Goal: Navigation & Orientation: Go to known website

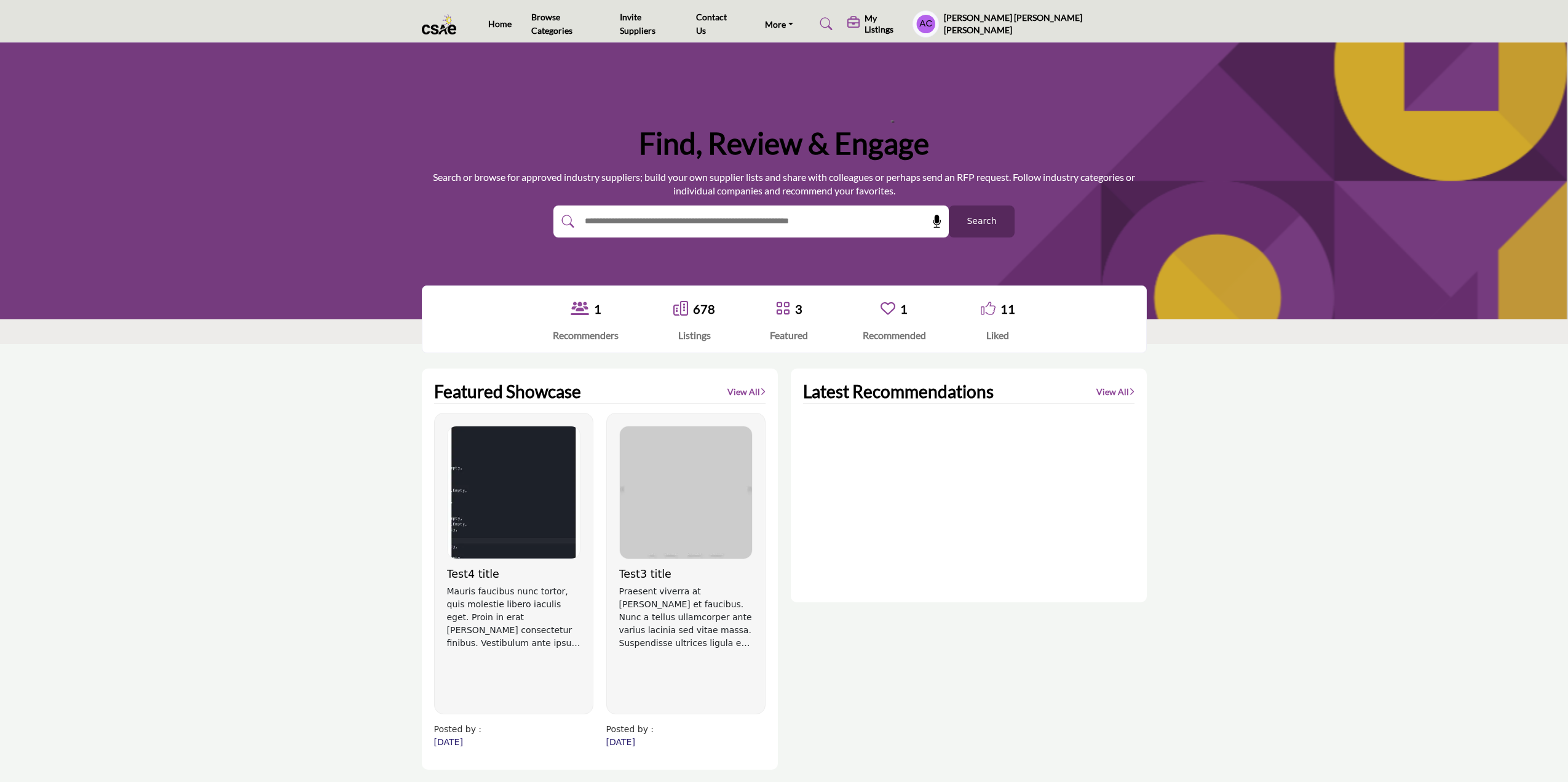
scroll to position [1376, 0]
